Goal: Register for event/course

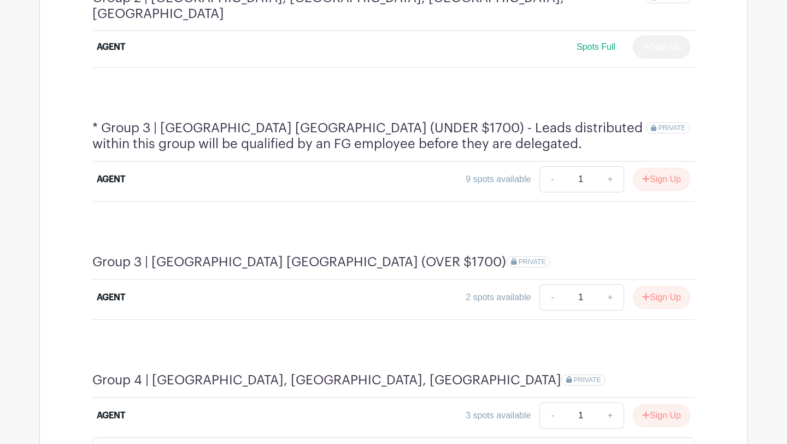
scroll to position [845, 0]
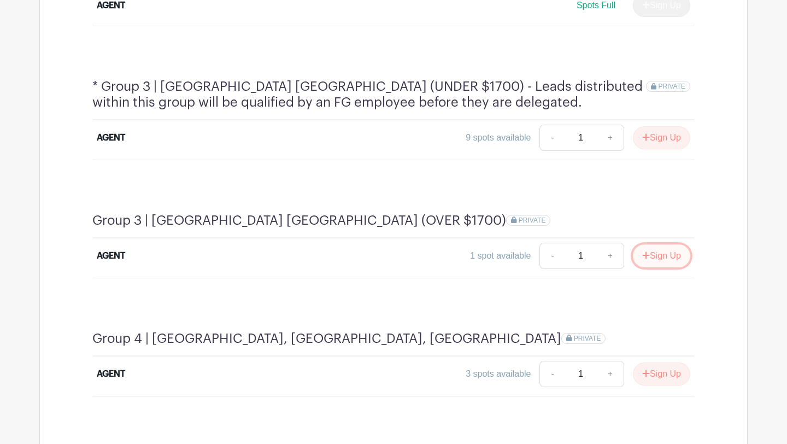
click at [651, 244] on button "Sign Up" at bounding box center [661, 255] width 57 height 23
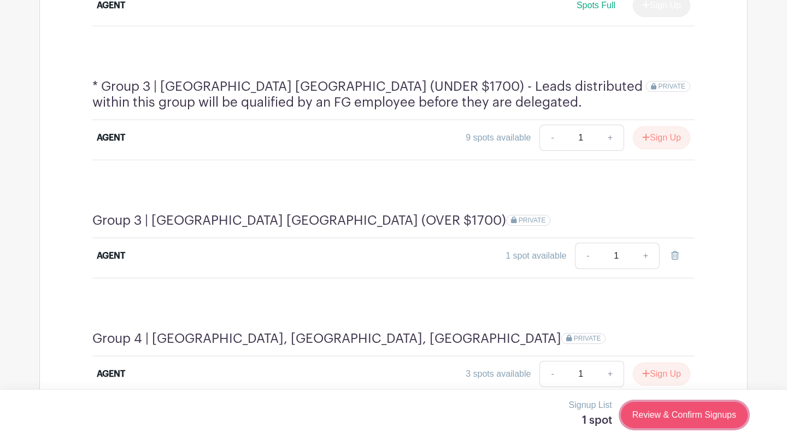
click at [688, 422] on link "Review & Confirm Signups" at bounding box center [684, 415] width 127 height 26
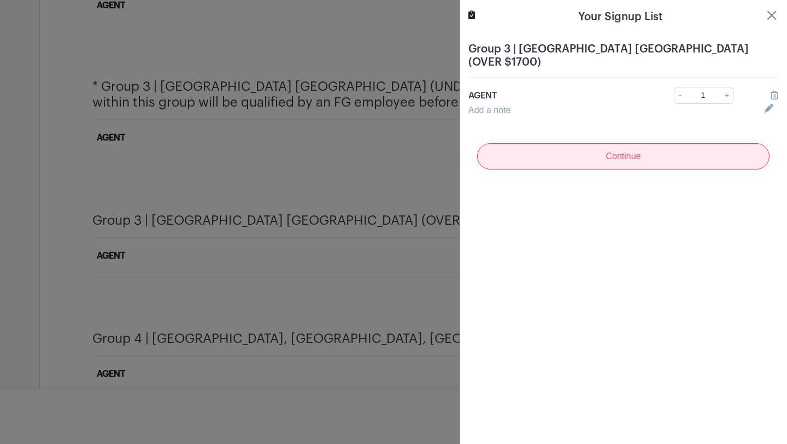
click at [634, 143] on input "Continue" at bounding box center [623, 156] width 293 height 26
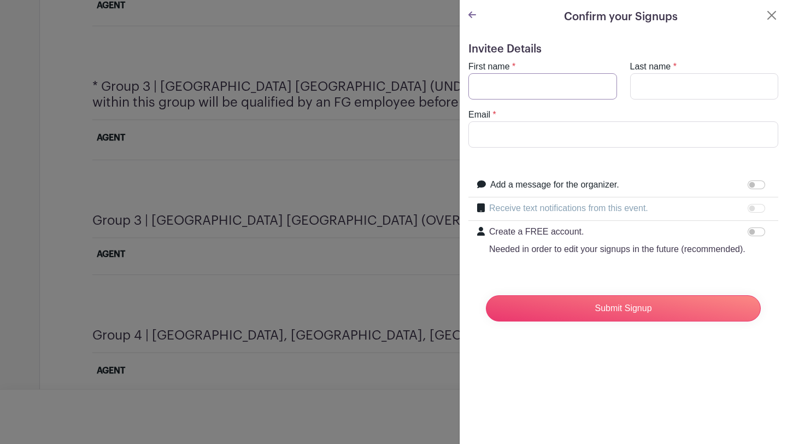
click at [569, 75] on input "First name" at bounding box center [543, 86] width 149 height 26
type input "[PERSON_NAME]"
type input "[PERSON_NAME][EMAIL_ADDRESS][DOMAIN_NAME]"
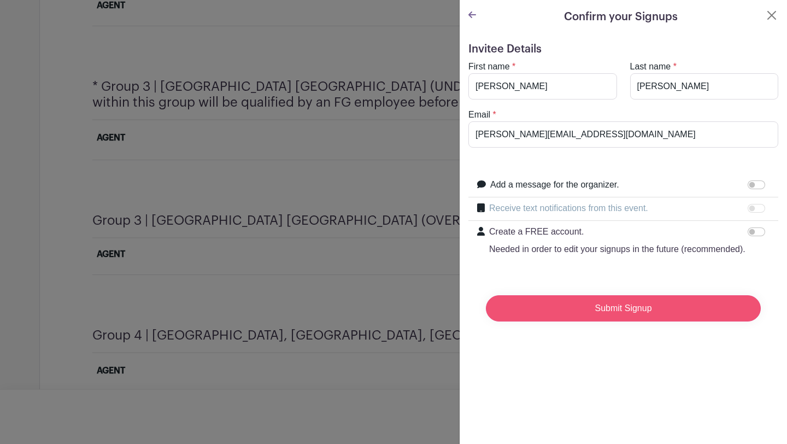
click at [561, 308] on input "Submit Signup" at bounding box center [623, 308] width 275 height 26
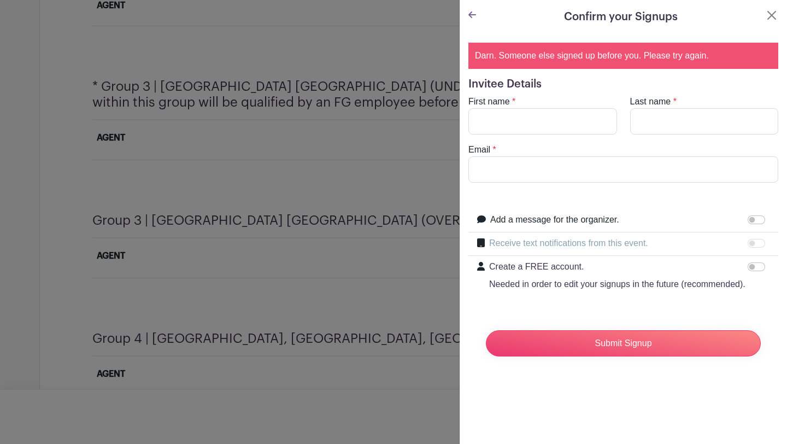
click at [474, 13] on icon at bounding box center [473, 14] width 8 height 9
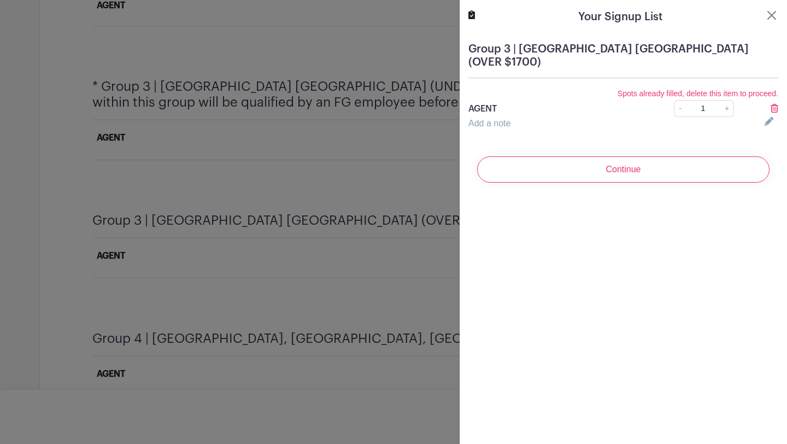
click at [777, 104] on icon at bounding box center [775, 108] width 8 height 9
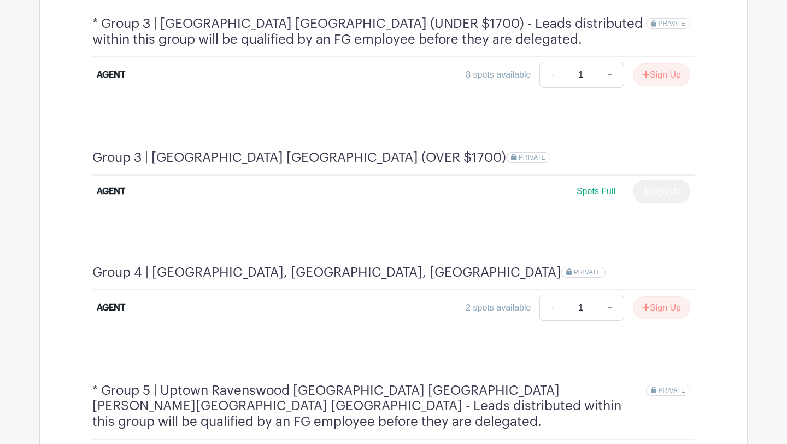
scroll to position [926, 0]
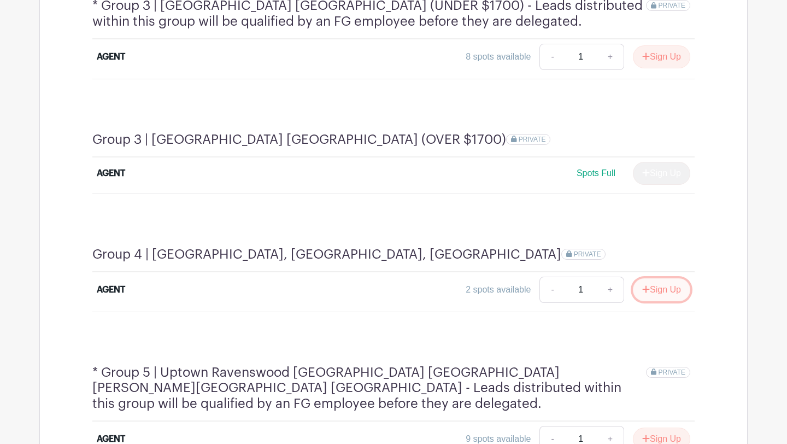
click at [661, 278] on button "Sign Up" at bounding box center [661, 289] width 57 height 23
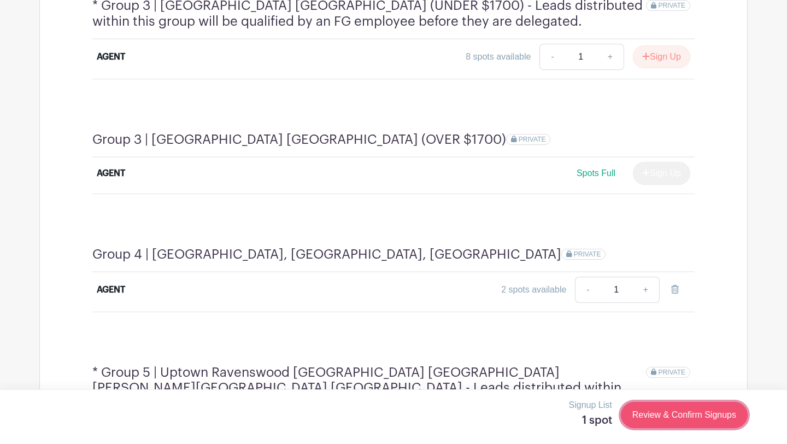
click at [680, 412] on link "Review & Confirm Signups" at bounding box center [684, 415] width 127 height 26
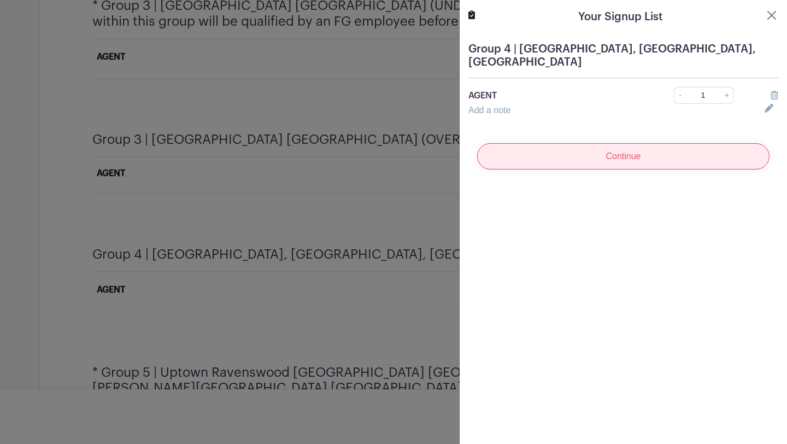
click at [609, 162] on input "Continue" at bounding box center [623, 156] width 293 height 26
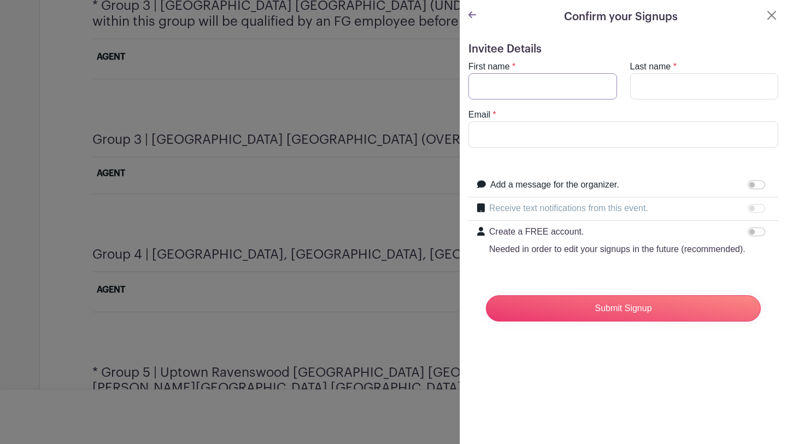
click at [540, 81] on input "First name" at bounding box center [543, 86] width 149 height 26
type input "[PERSON_NAME]"
type input "[PERSON_NAME][EMAIL_ADDRESS][DOMAIN_NAME]"
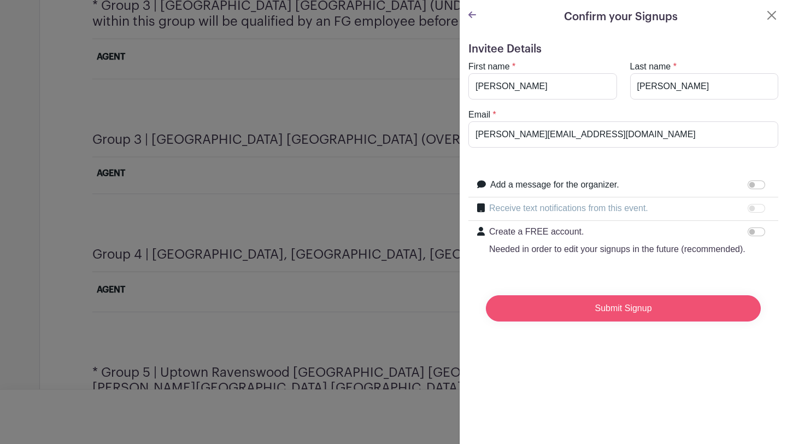
click at [530, 316] on input "Submit Signup" at bounding box center [623, 308] width 275 height 26
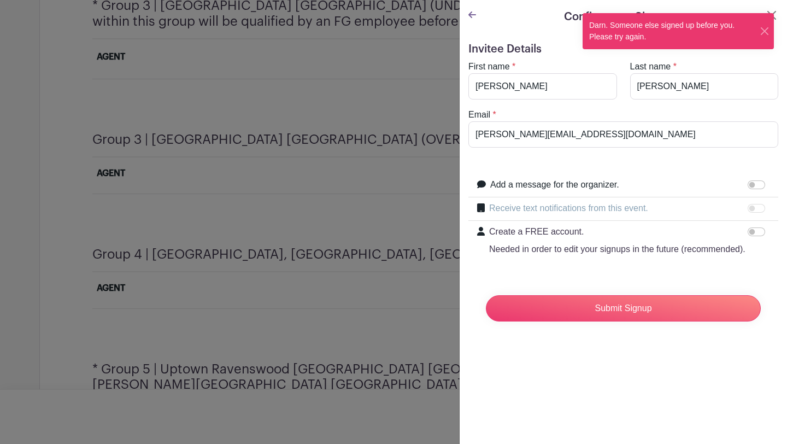
click at [472, 16] on icon at bounding box center [473, 14] width 8 height 9
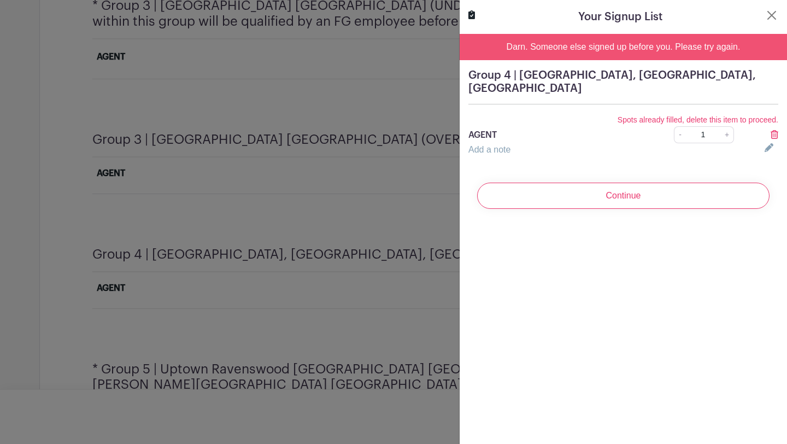
click at [773, 135] on icon at bounding box center [775, 134] width 8 height 9
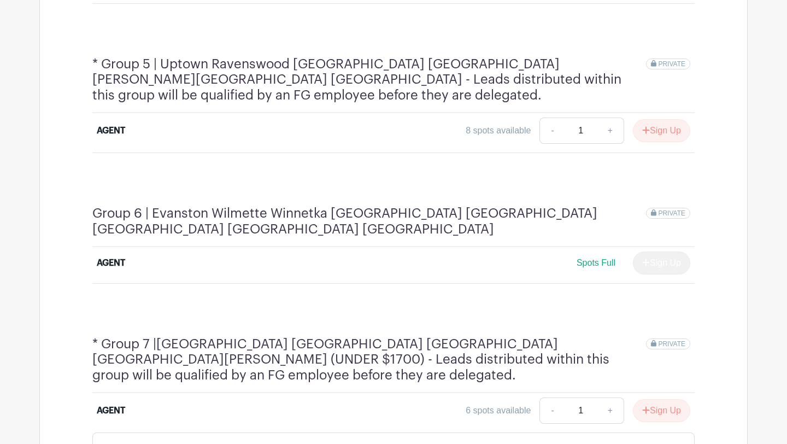
scroll to position [1232, 0]
click at [672, 119] on button "Sign Up" at bounding box center [661, 130] width 57 height 23
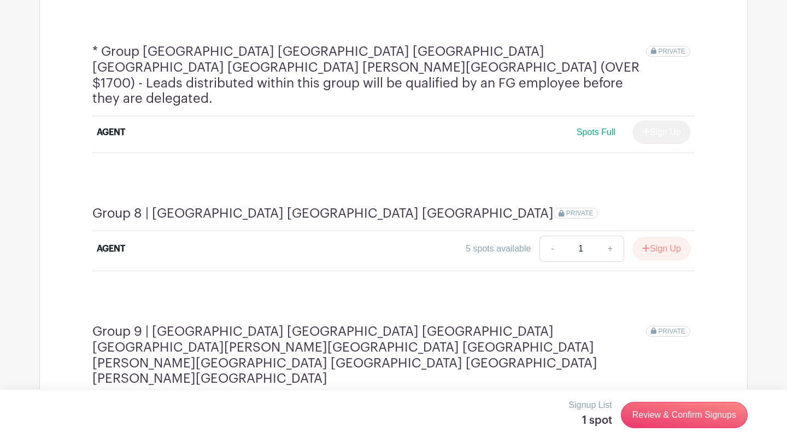
scroll to position [1674, 0]
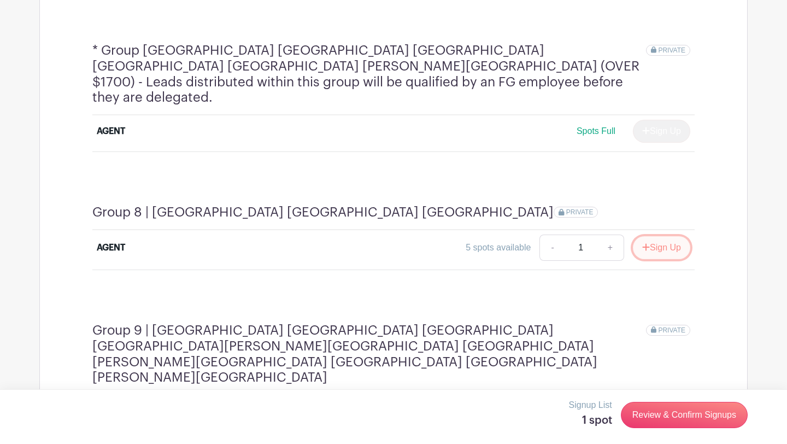
click at [663, 236] on button "Sign Up" at bounding box center [661, 247] width 57 height 23
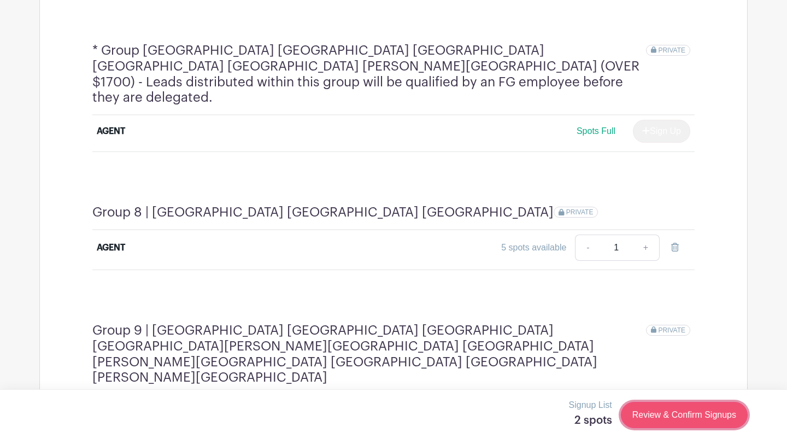
click at [663, 427] on link "Review & Confirm Signups" at bounding box center [684, 415] width 127 height 26
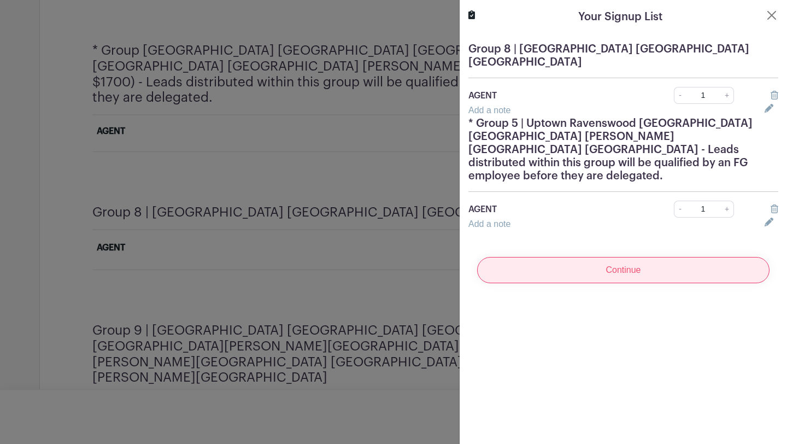
click at [588, 257] on input "Continue" at bounding box center [623, 270] width 293 height 26
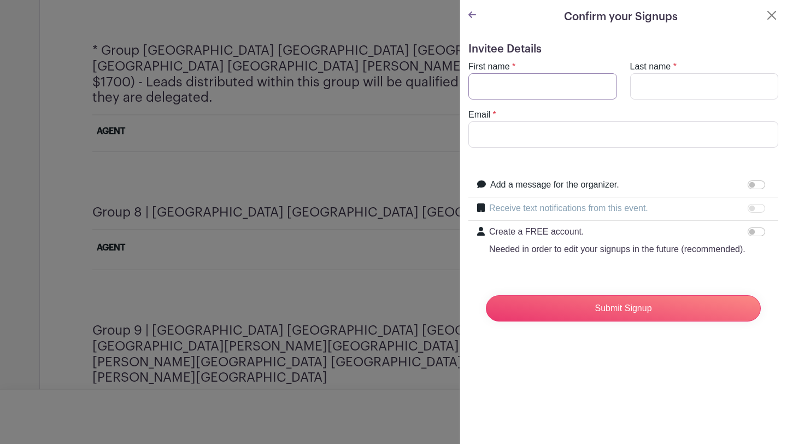
click at [547, 78] on input "First name" at bounding box center [543, 86] width 149 height 26
type input "[PERSON_NAME]"
type input "[PERSON_NAME][EMAIL_ADDRESS][DOMAIN_NAME]"
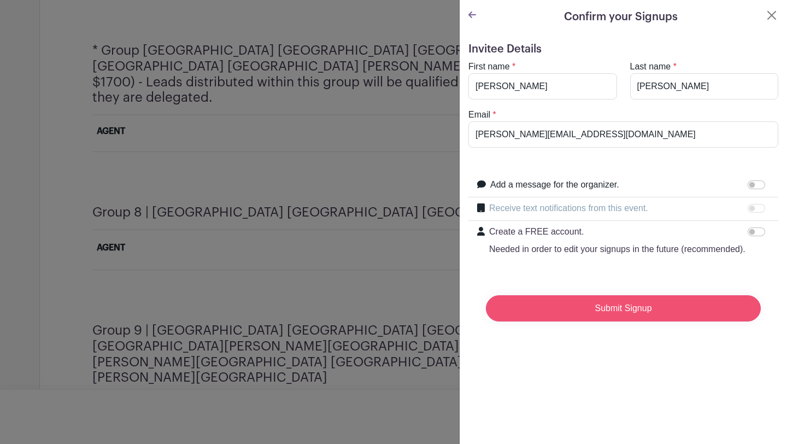
click at [548, 308] on input "Submit Signup" at bounding box center [623, 308] width 275 height 26
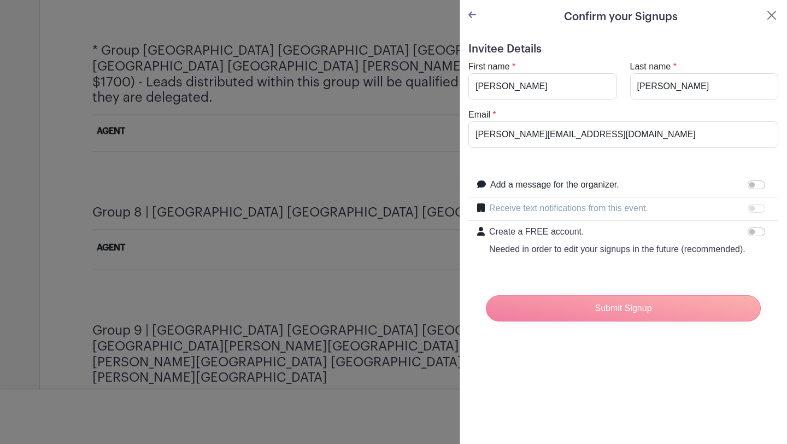
click at [561, 314] on div "Submit Signup" at bounding box center [623, 309] width 293 height 44
click at [562, 318] on div "Submit Signup" at bounding box center [623, 309] width 293 height 44
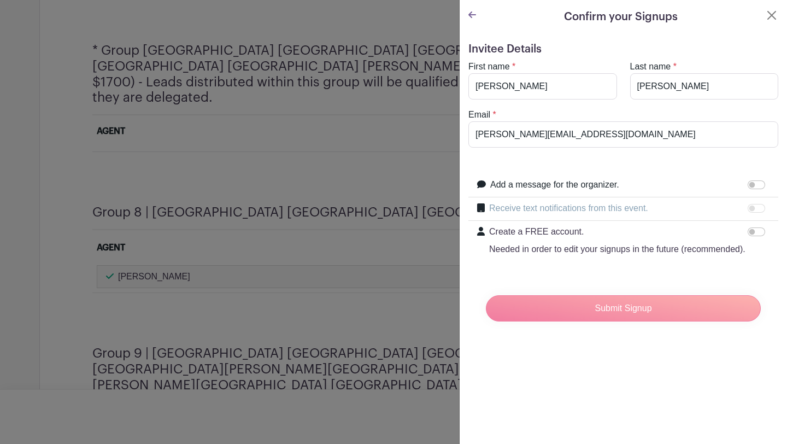
scroll to position [1697, 0]
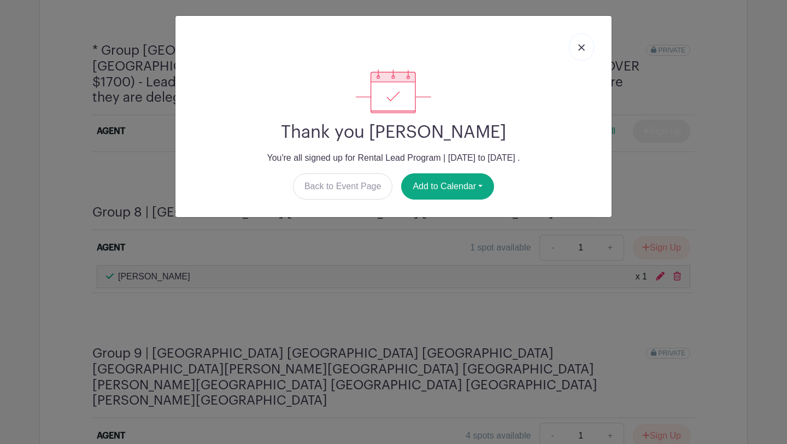
click at [577, 43] on link at bounding box center [581, 46] width 25 height 27
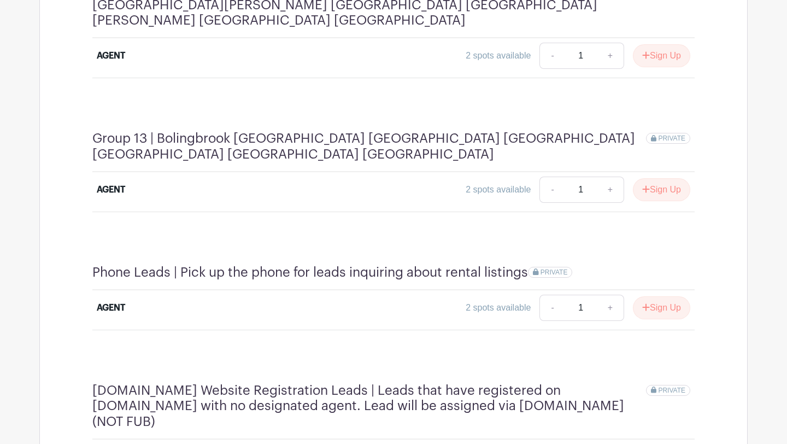
scroll to position [2516, 0]
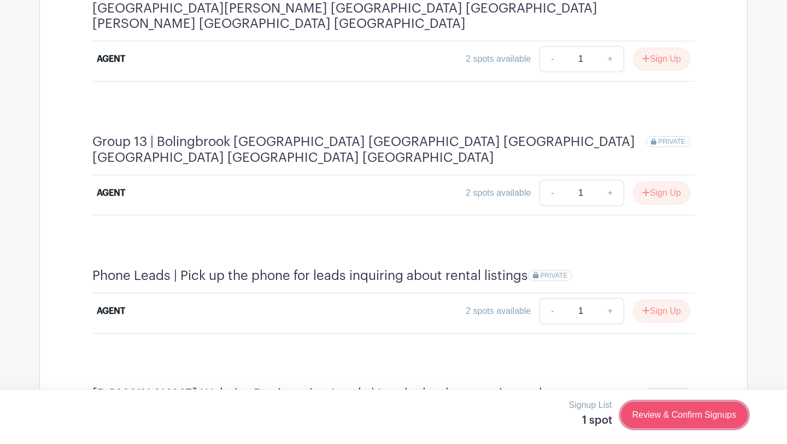
click at [676, 418] on link "Review & Confirm Signups" at bounding box center [684, 415] width 127 height 26
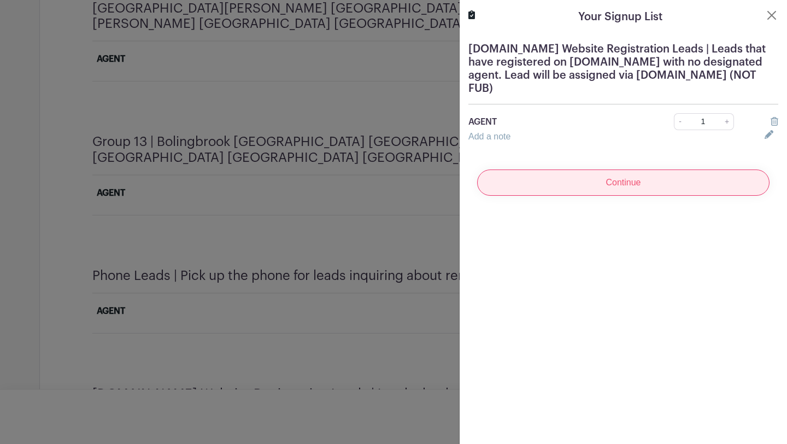
click at [632, 175] on input "Continue" at bounding box center [623, 183] width 293 height 26
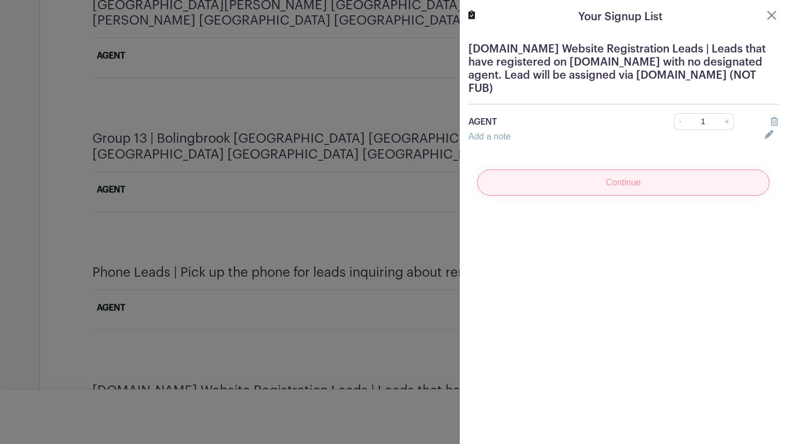
scroll to position [2513, 0]
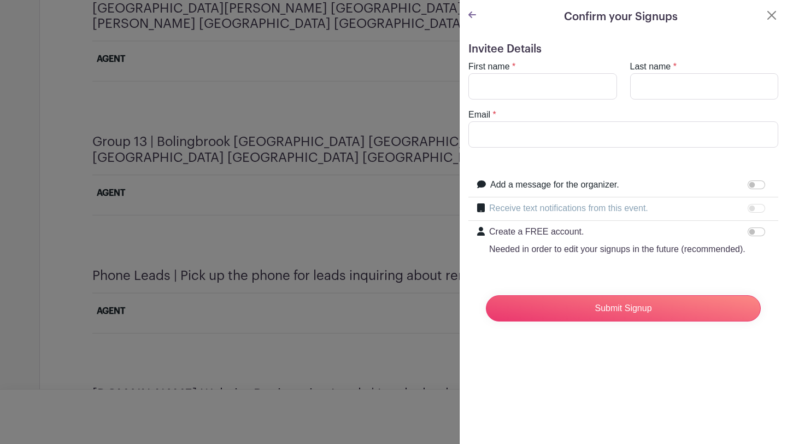
click at [564, 72] on div "First name *" at bounding box center [543, 79] width 162 height 39
click at [559, 94] on input "First name" at bounding box center [543, 86] width 149 height 26
type input "[PERSON_NAME]"
type input "[PERSON_NAME][EMAIL_ADDRESS][DOMAIN_NAME]"
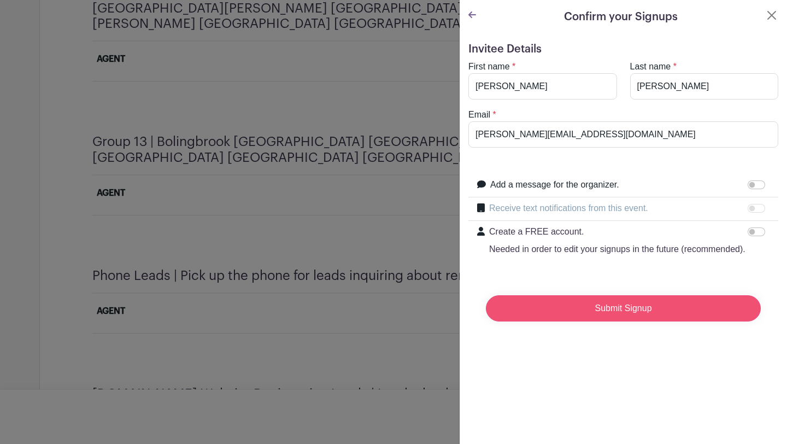
click at [571, 306] on input "Submit Signup" at bounding box center [623, 308] width 275 height 26
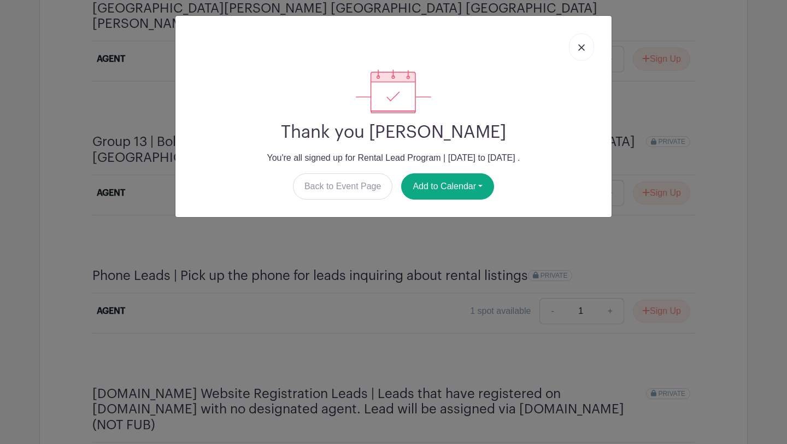
click at [575, 50] on link at bounding box center [581, 46] width 25 height 27
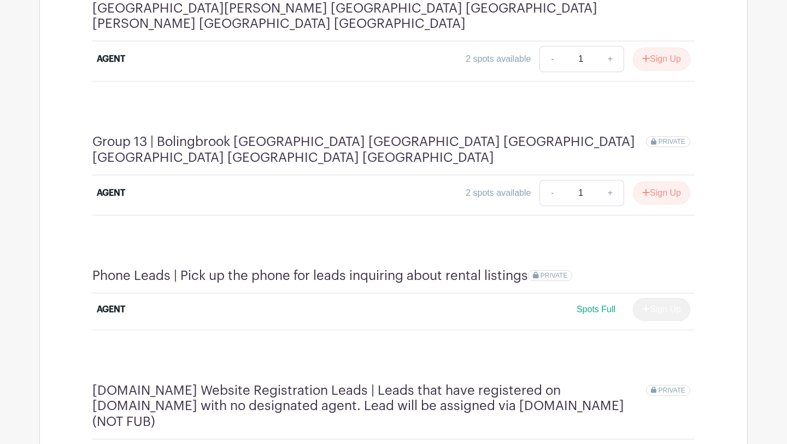
scroll to position [2503, 0]
